Goal: Transaction & Acquisition: Obtain resource

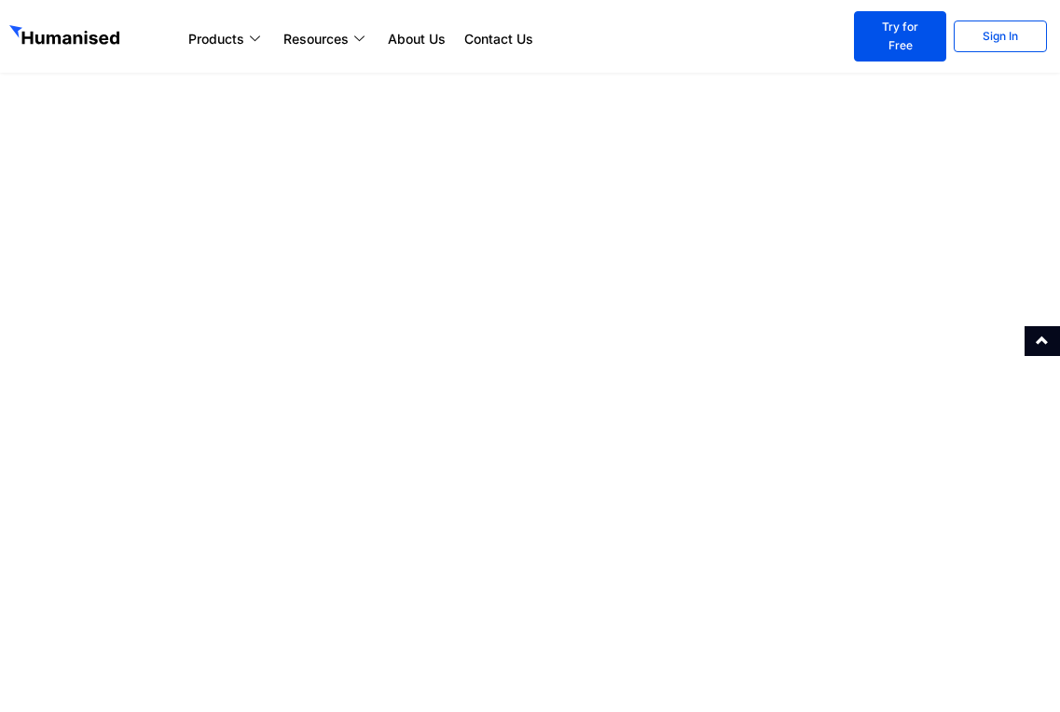
scroll to position [3353, 0]
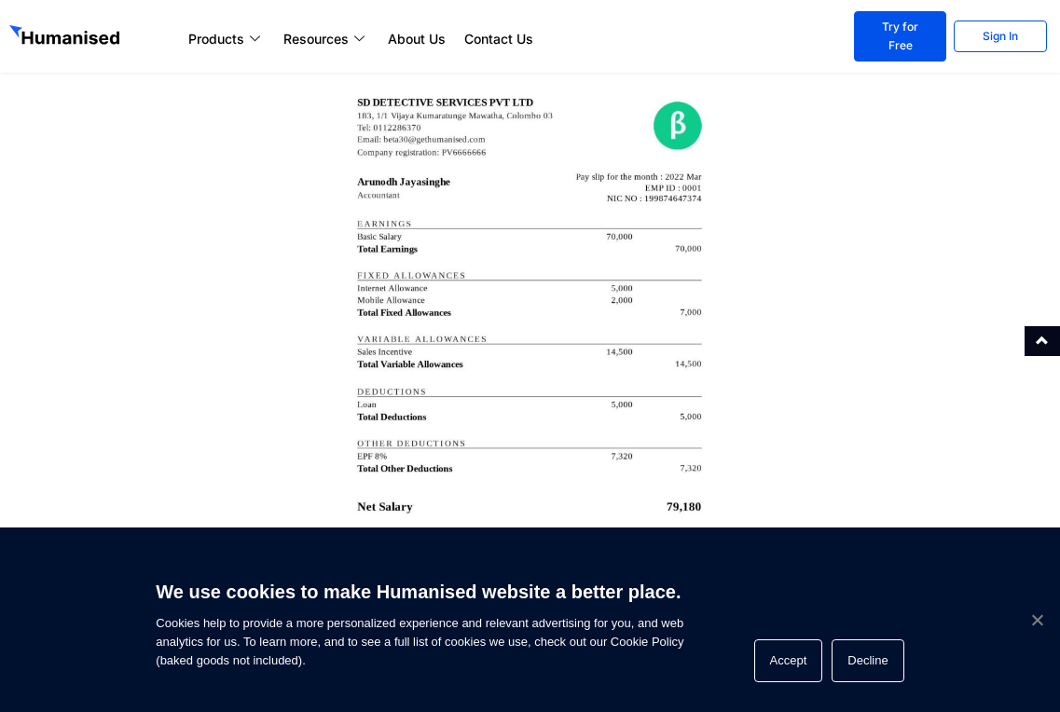
click at [1037, 624] on span "Cookie Notice" at bounding box center [1036, 619] width 19 height 19
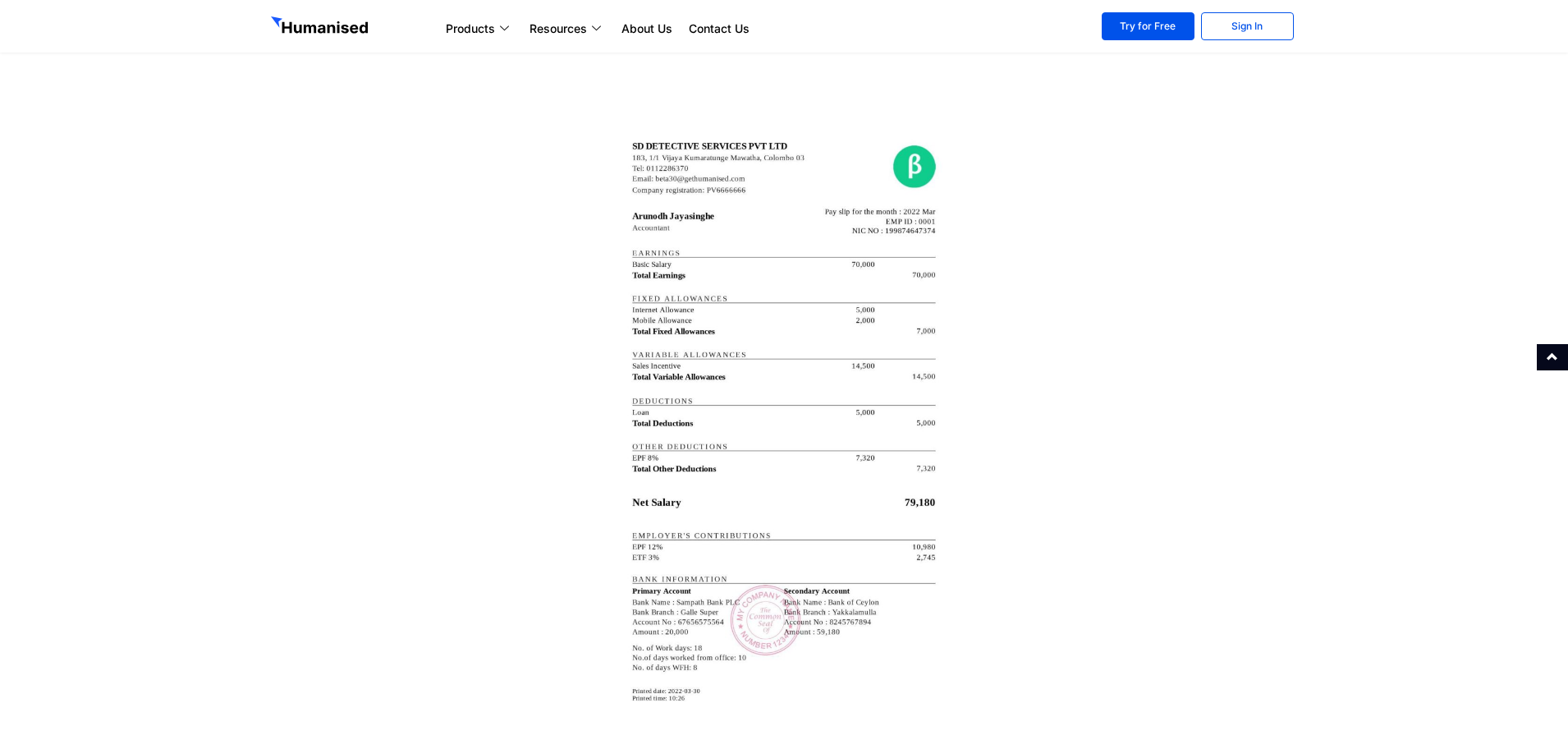
scroll to position [2828, 0]
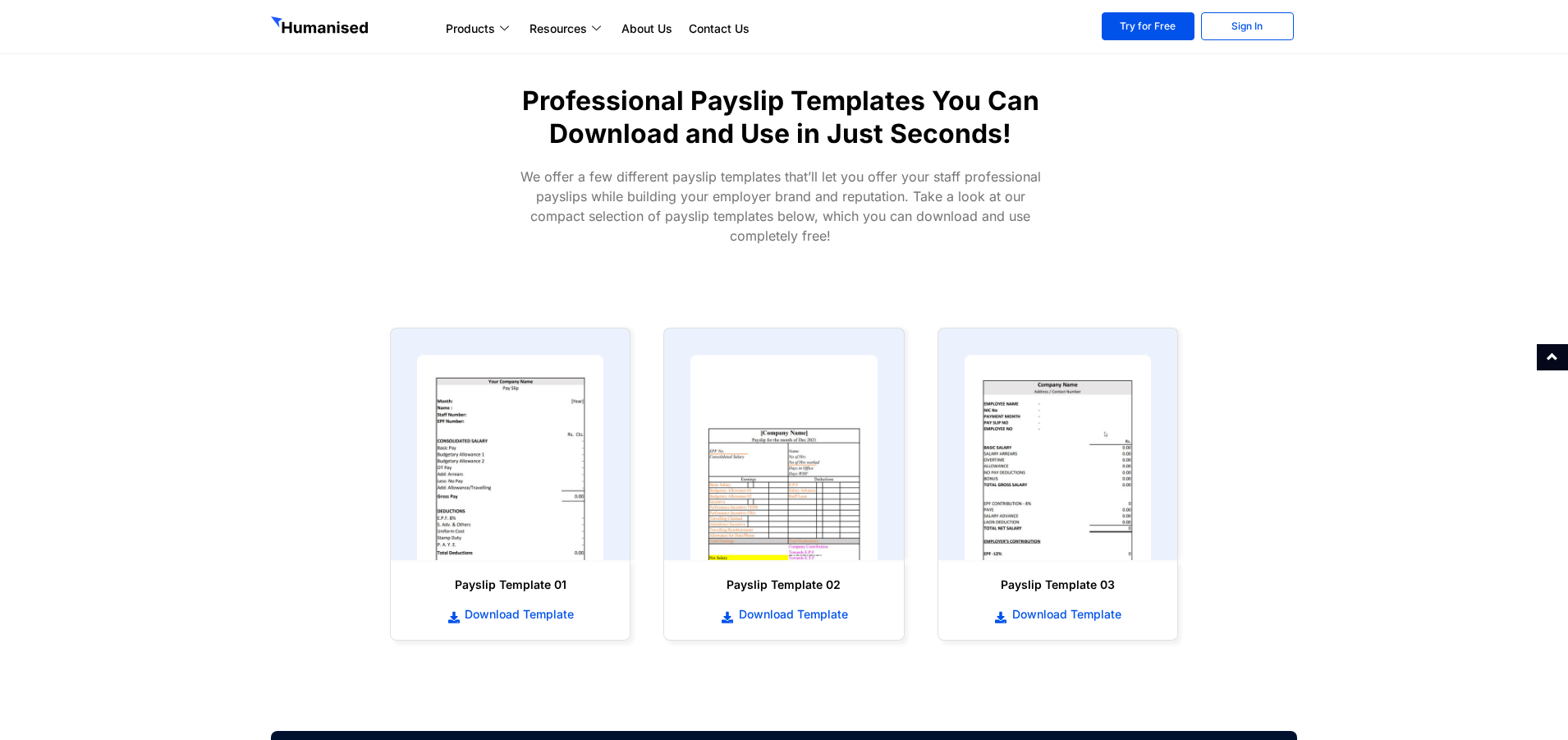
scroll to position [520, 0]
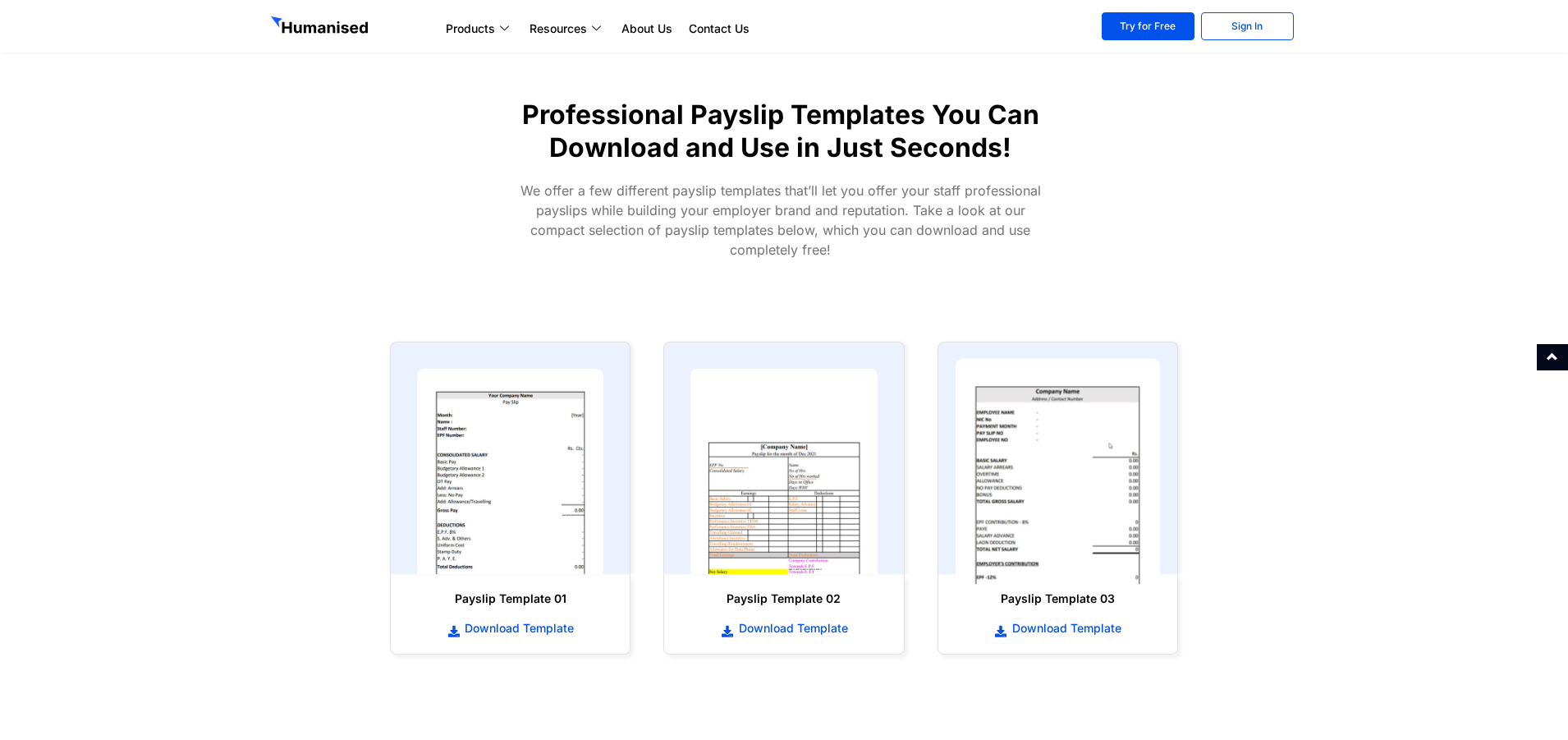
click at [1103, 526] on img at bounding box center [1057, 471] width 205 height 226
click at [1096, 633] on span "Download Template" at bounding box center [1065, 628] width 114 height 17
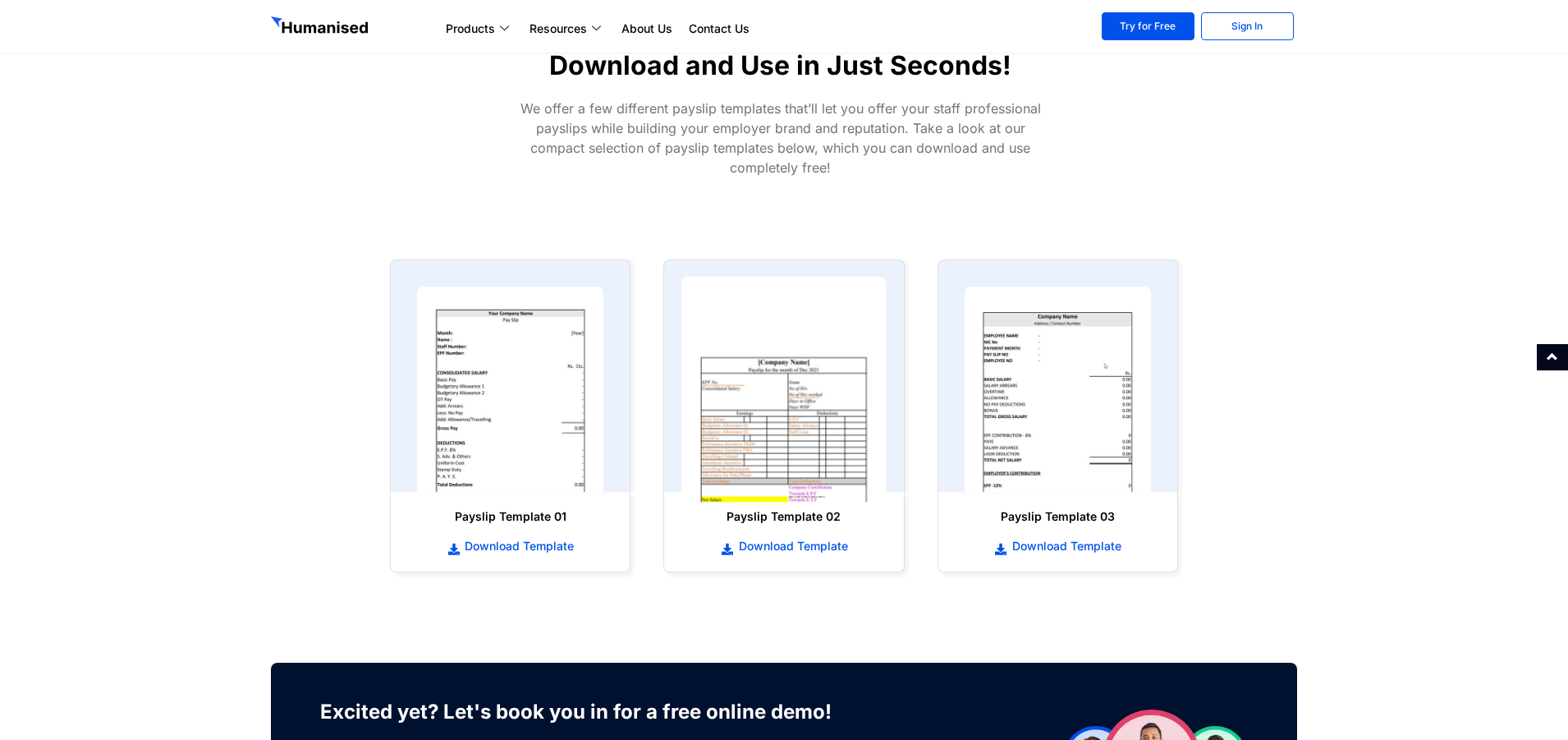
scroll to position [684, 0]
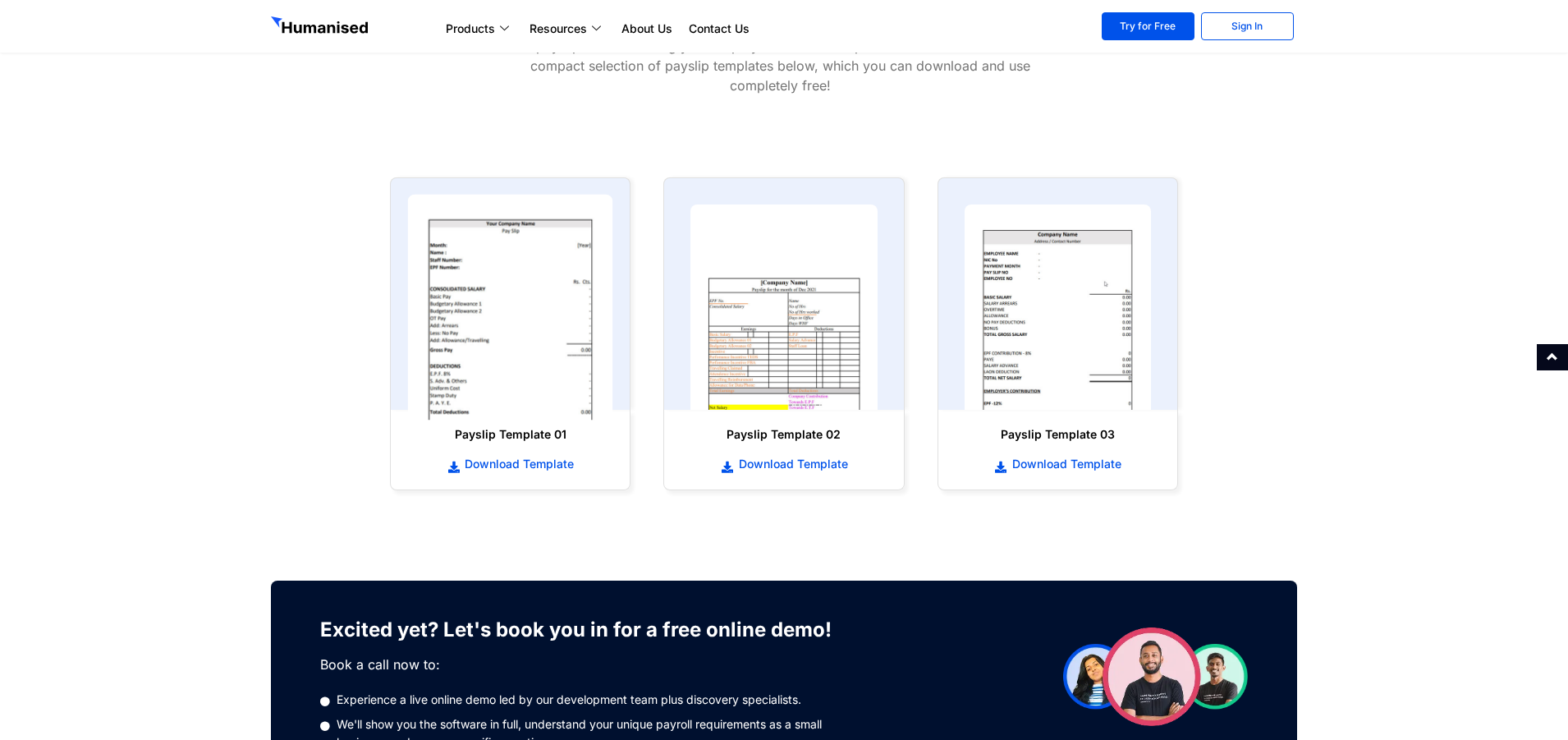
click at [526, 320] on img at bounding box center [510, 307] width 205 height 226
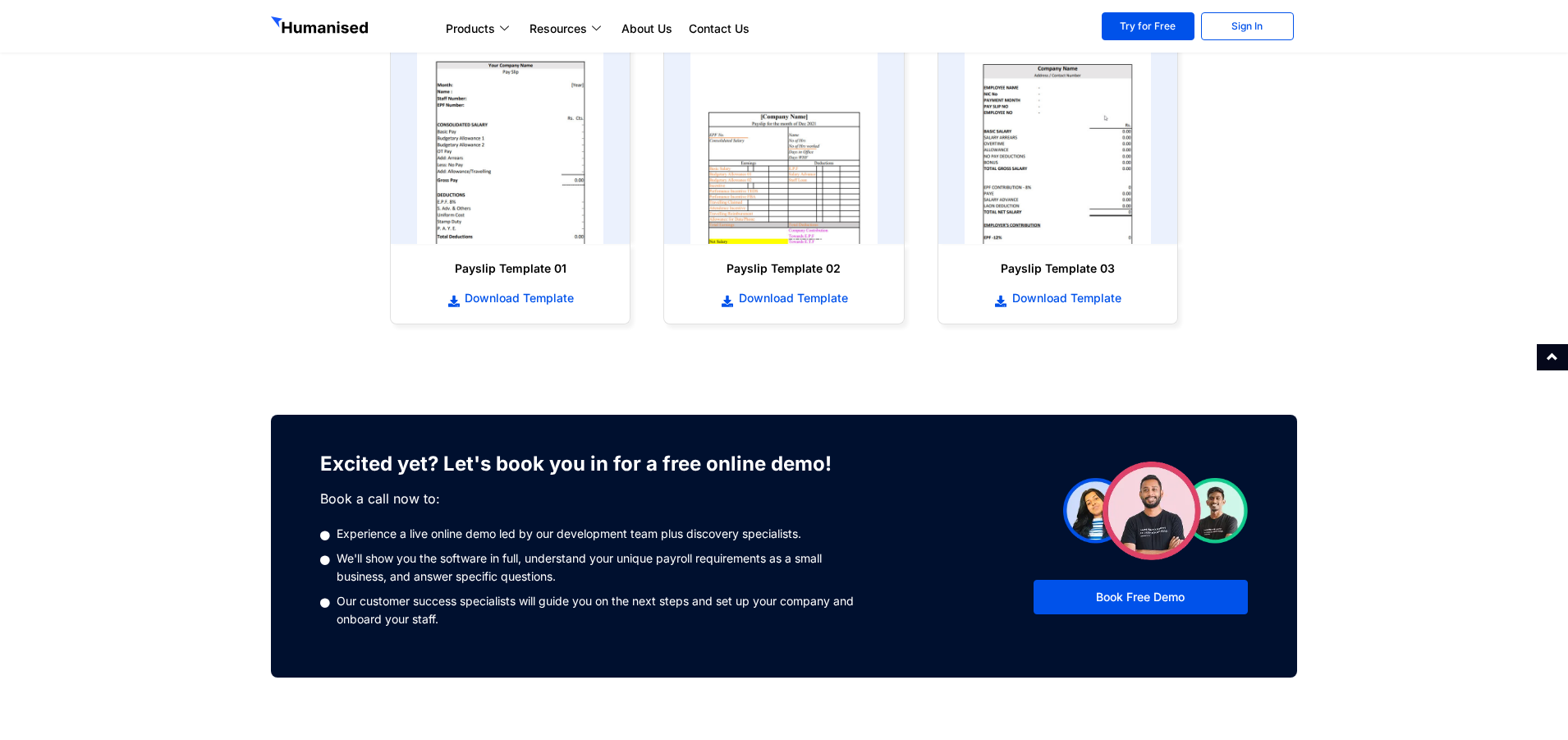
scroll to position [848, 0]
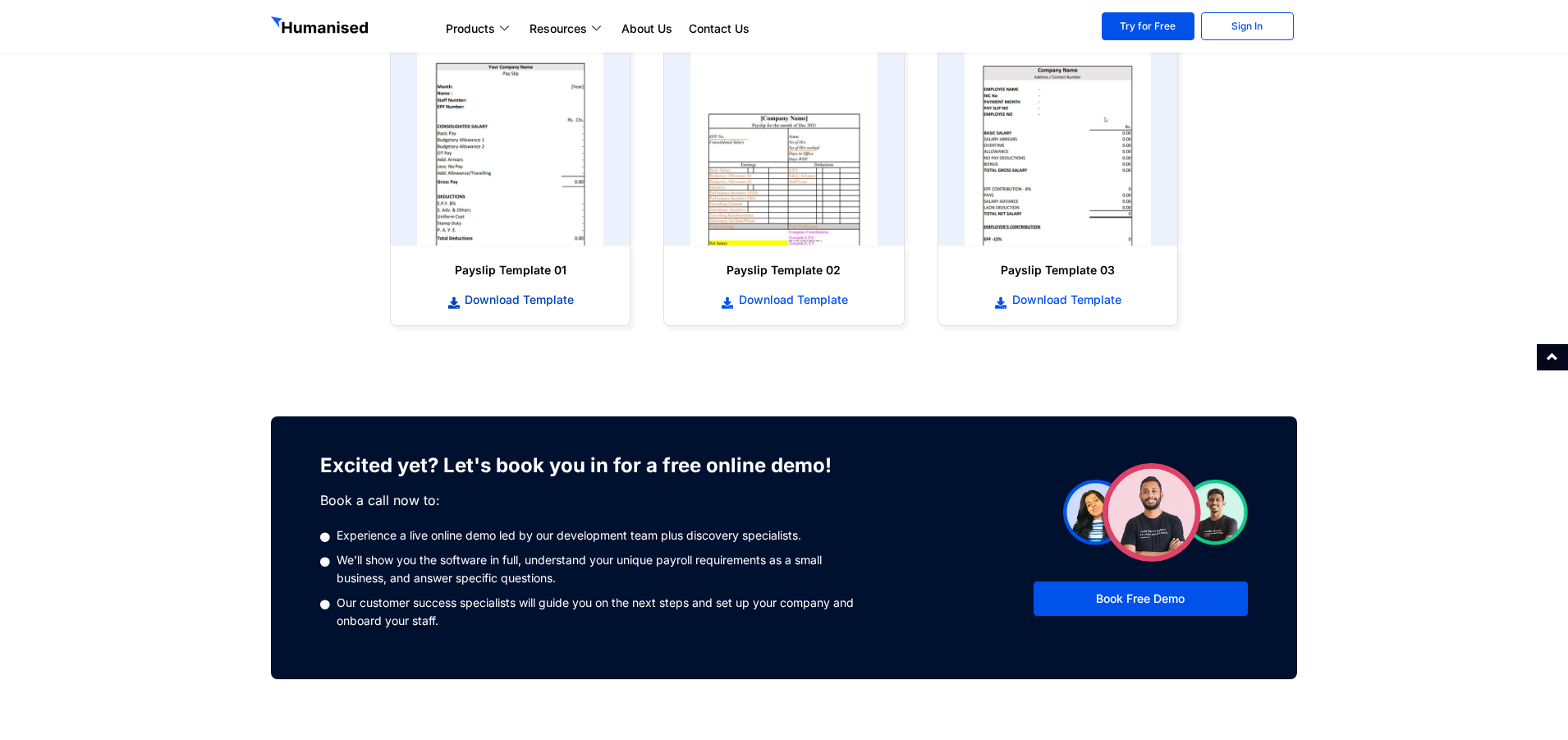
click at [536, 307] on span "Download Template" at bounding box center [517, 300] width 114 height 17
